Goal: Task Accomplishment & Management: Manage account settings

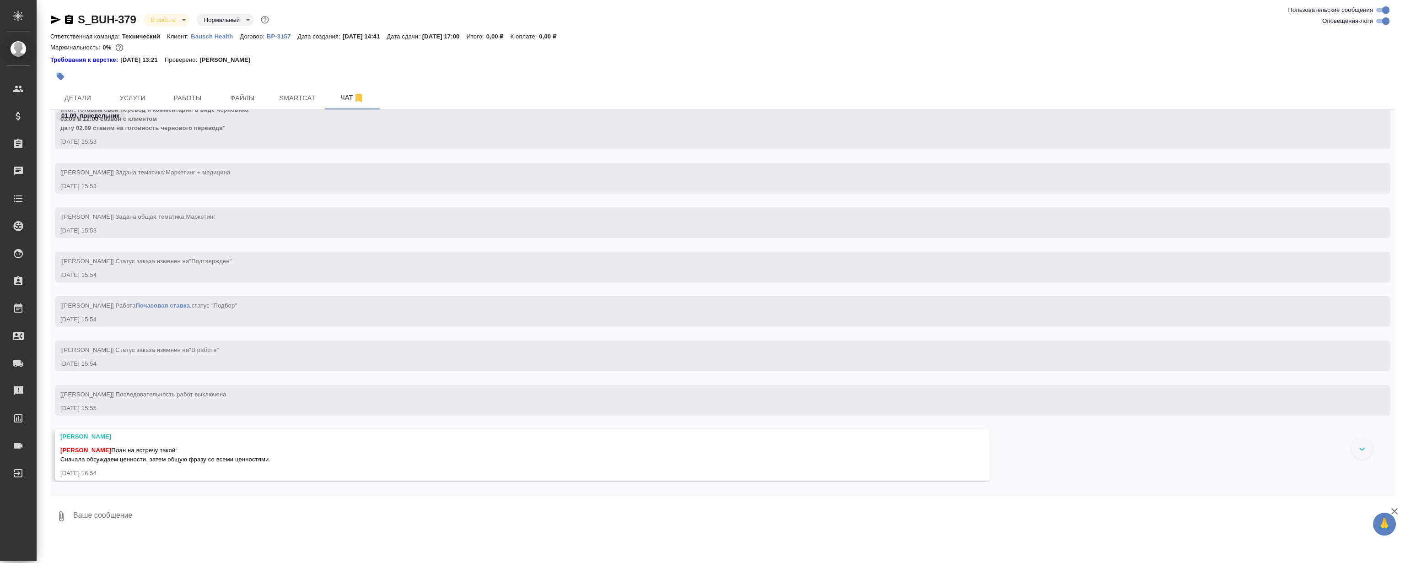
scroll to position [2023, 0]
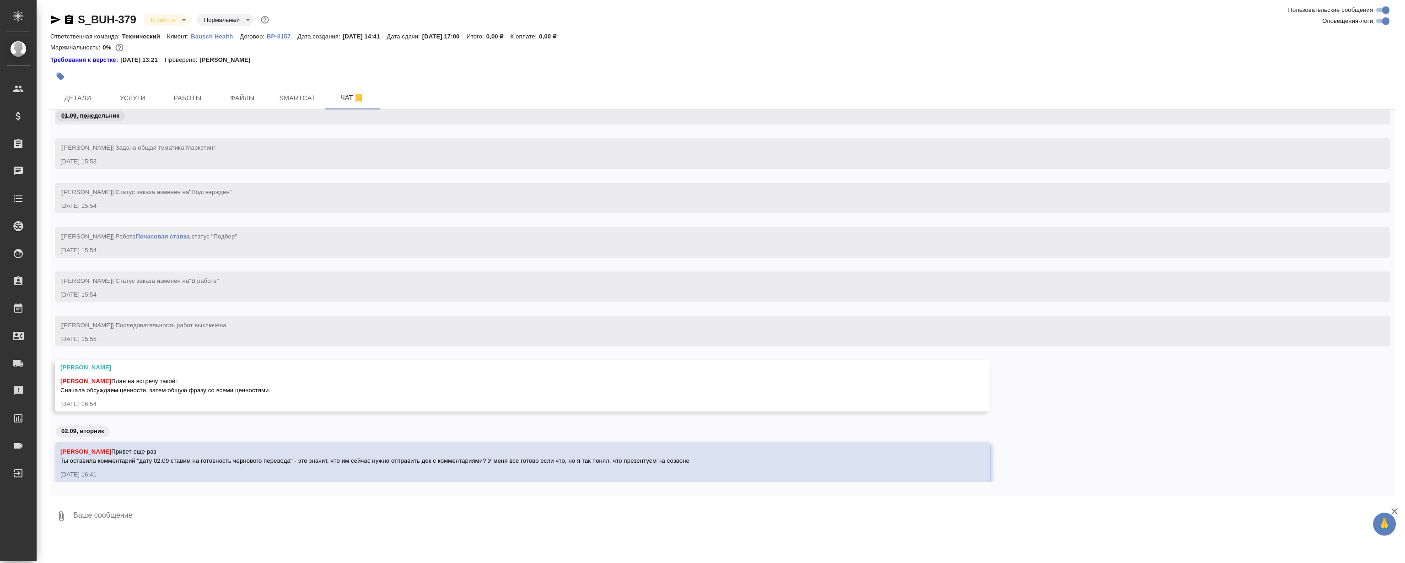
drag, startPoint x: 390, startPoint y: 255, endPoint x: 373, endPoint y: 146, distance: 110.2
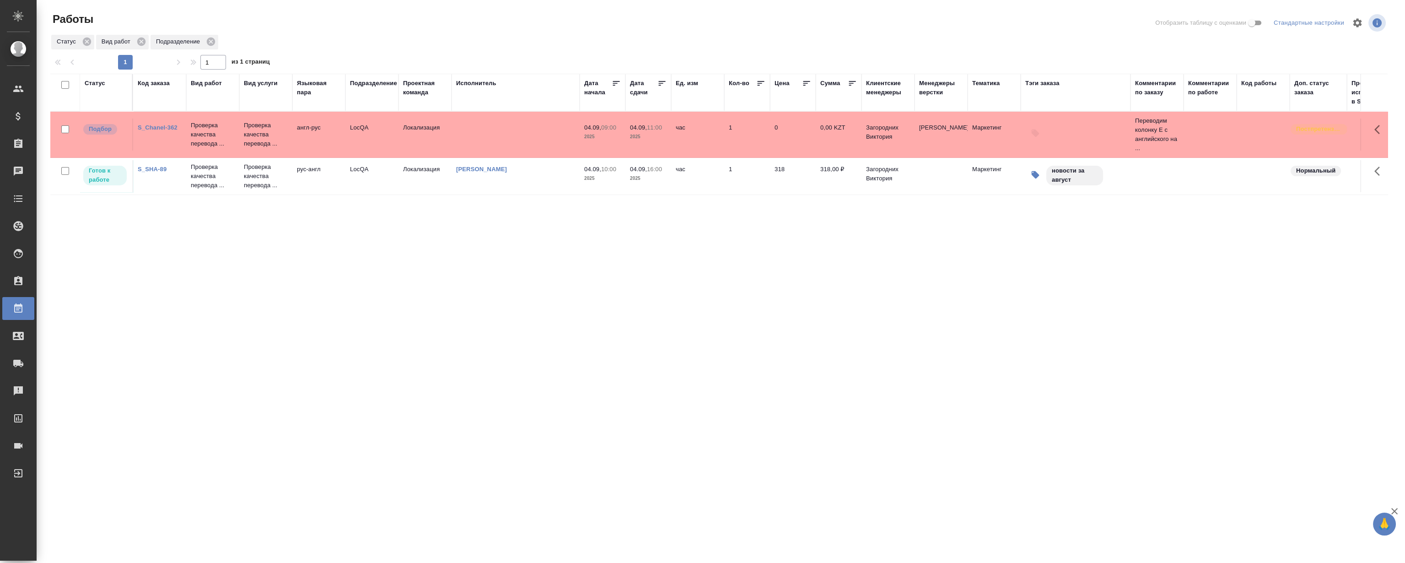
click at [334, 280] on div "Статус Код заказа Вид работ Вид услуги Языковая пара Подразделение Проектная ко…" at bounding box center [718, 238] width 1337 height 329
click at [311, 275] on div "Статус Код заказа Вид работ Вид услуги Языковая пара Подразделение Проектная ко…" at bounding box center [718, 238] width 1337 height 329
drag, startPoint x: 308, startPoint y: 298, endPoint x: 300, endPoint y: 278, distance: 21.7
click at [308, 297] on div "Статус Код заказа Вид работ Вид услуги Языковая пара Подразделение Проектная ко…" at bounding box center [718, 238] width 1337 height 329
click at [165, 130] on link "S_Chanel-362" at bounding box center [158, 127] width 40 height 7
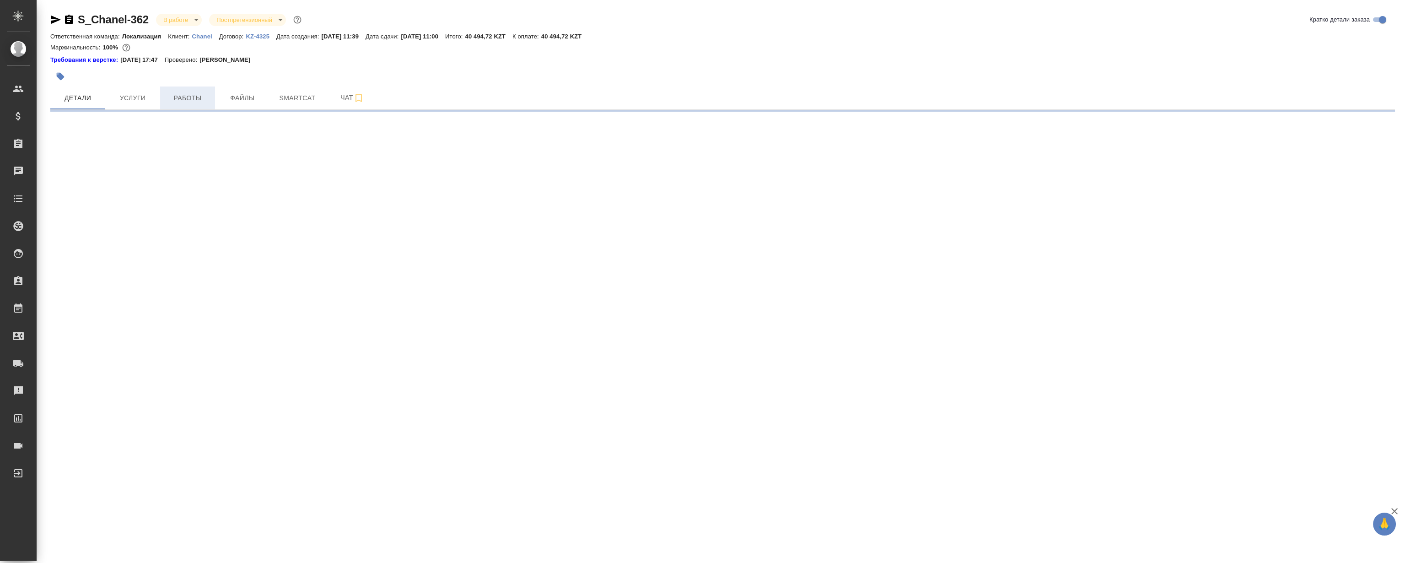
click at [196, 97] on span "Работы" at bounding box center [188, 97] width 44 height 11
select select "RU"
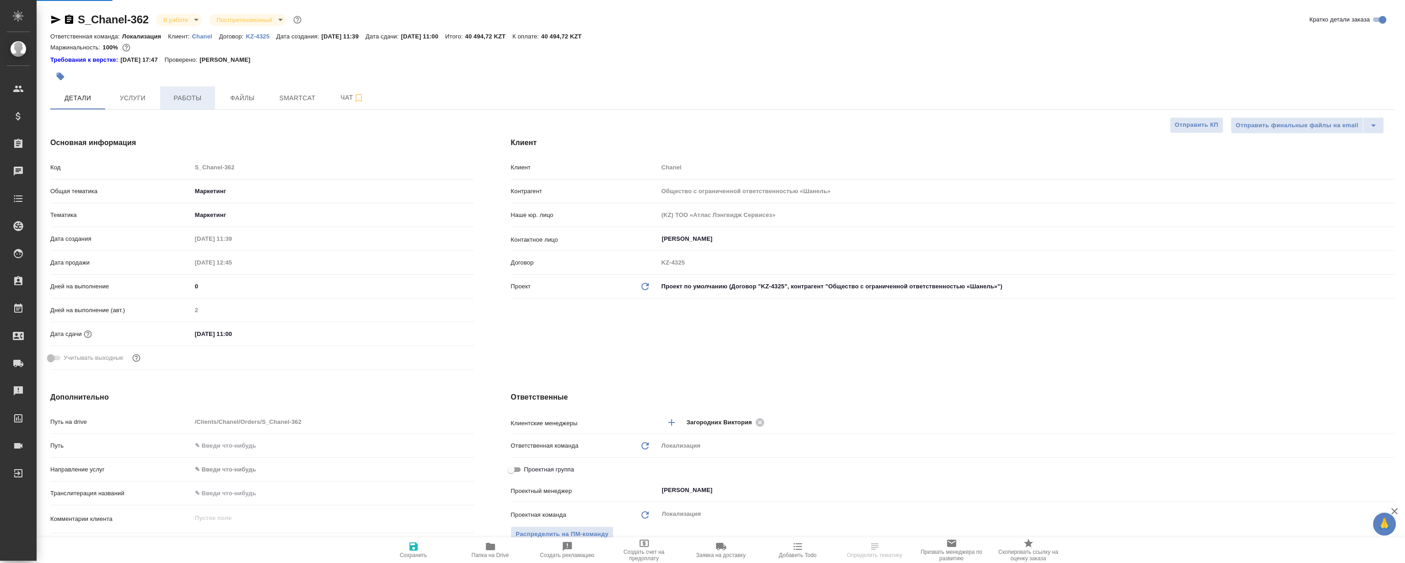
type textarea "x"
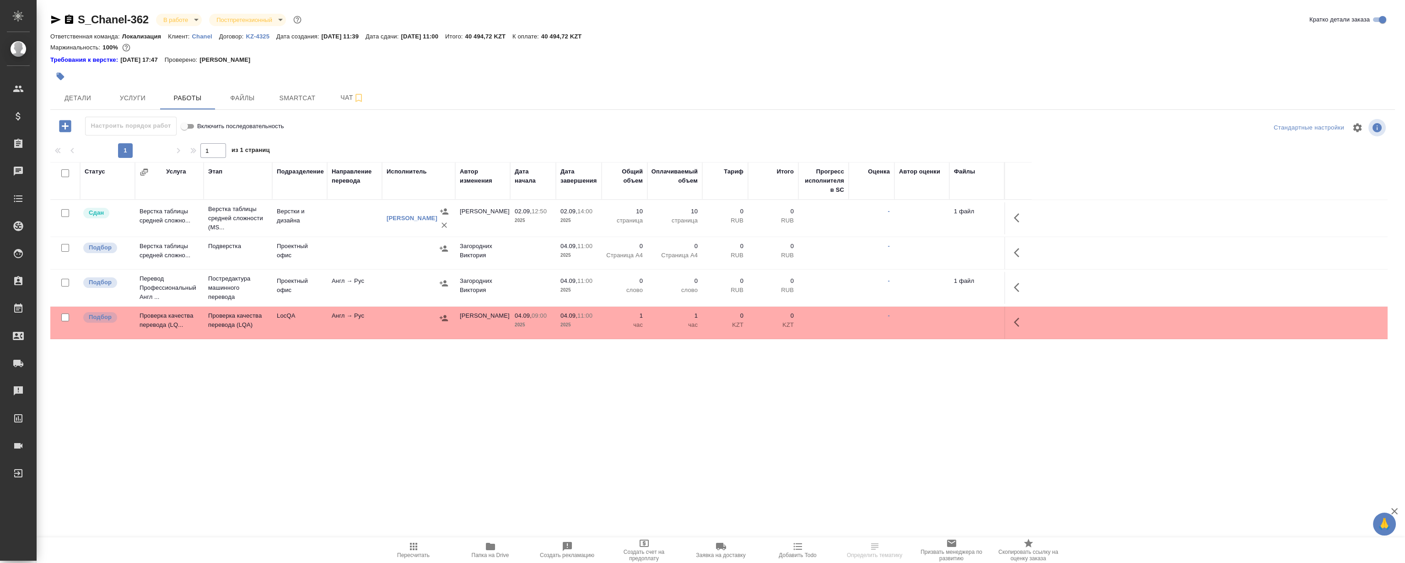
click at [370, 409] on div ".cls-1 fill:#fff; AWATERA [PERSON_NAME] Спецификации Заказы 0 Чаты Todo Проекты…" at bounding box center [702, 281] width 1405 height 563
click at [366, 439] on div ".cls-1 fill:#fff; AWATERA [PERSON_NAME] Спецификации Заказы 0 Чаты Todo Проекты…" at bounding box center [702, 281] width 1405 height 563
drag, startPoint x: 358, startPoint y: 429, endPoint x: 366, endPoint y: 417, distance: 14.5
click at [358, 420] on div ".cls-1 fill:#fff; AWATERA [PERSON_NAME] Спецификации Заказы 0 Чаты Todo Проекты…" at bounding box center [702, 281] width 1405 height 563
click at [377, 416] on div ".cls-1 fill:#fff; AWATERA [PERSON_NAME] Спецификации Заказы 0 Чаты Todo Проекты…" at bounding box center [702, 281] width 1405 height 563
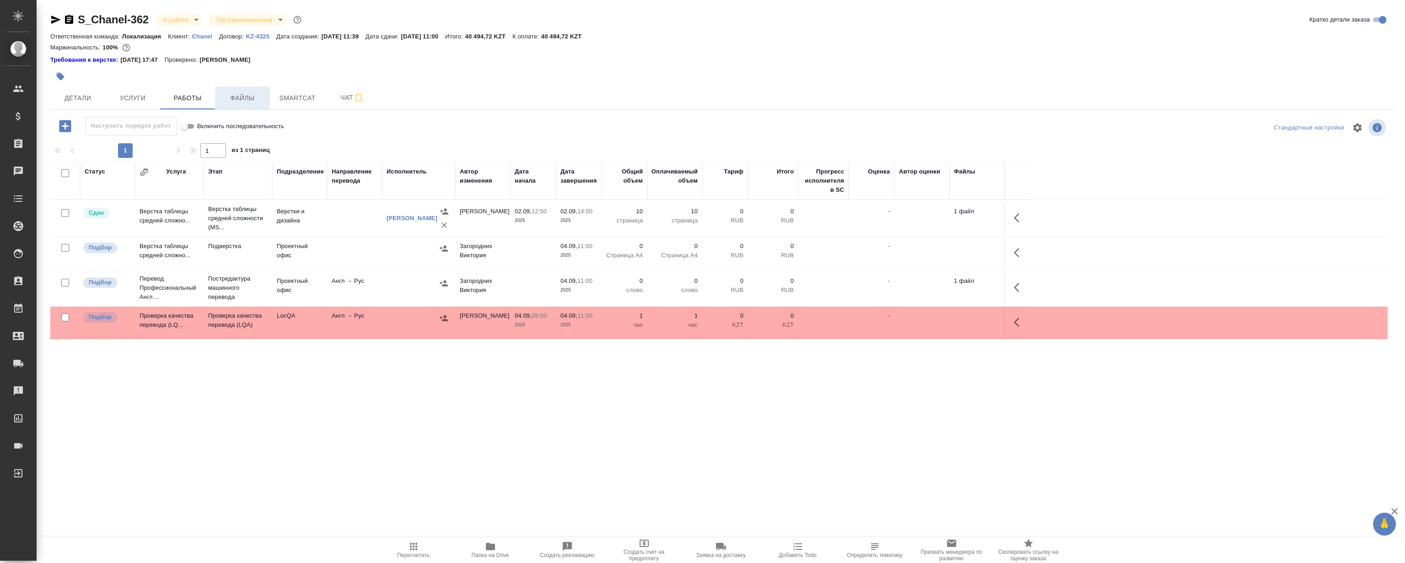
click at [259, 103] on span "Файлы" at bounding box center [242, 97] width 44 height 11
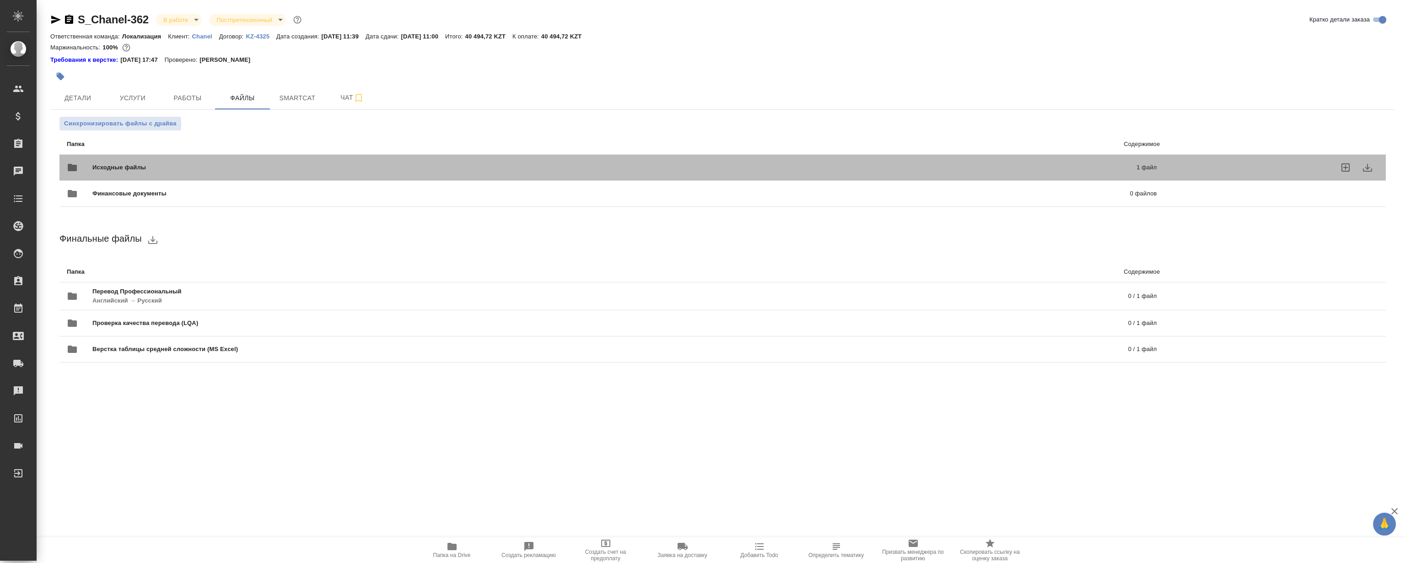
click at [353, 150] on div "Исходные файлы 1 файл" at bounding box center [612, 167] width 1108 height 40
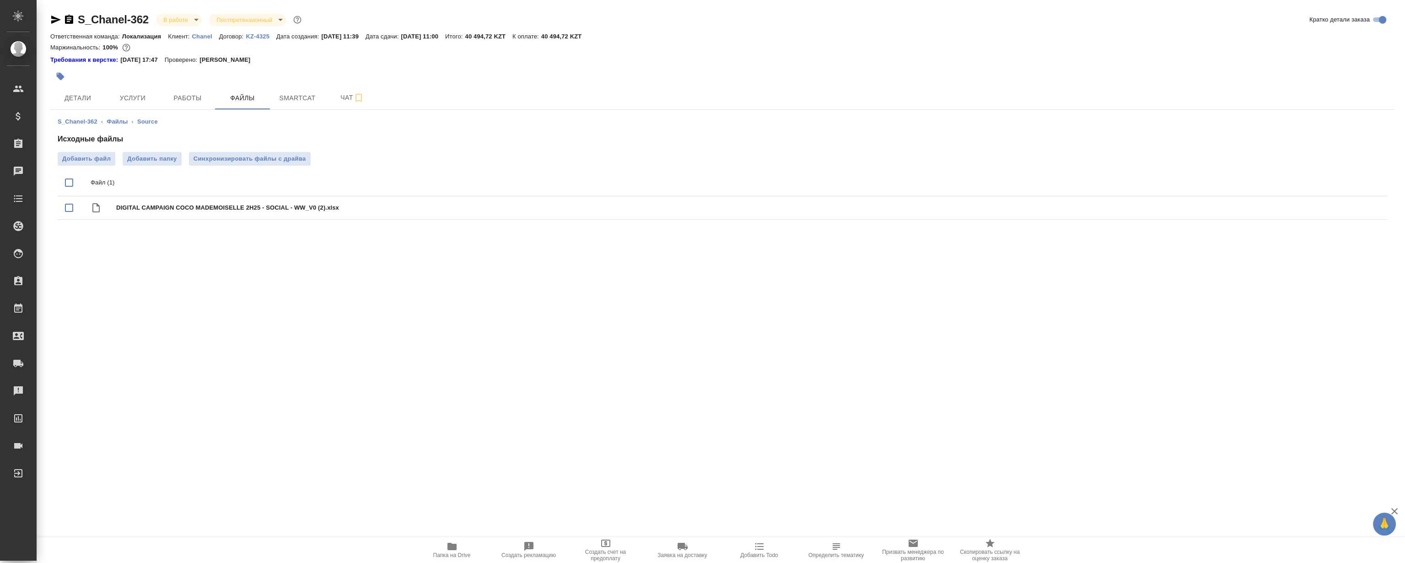
click at [450, 553] on span "Папка на Drive" at bounding box center [452, 555] width 38 height 6
